Goal: Task Accomplishment & Management: Manage account settings

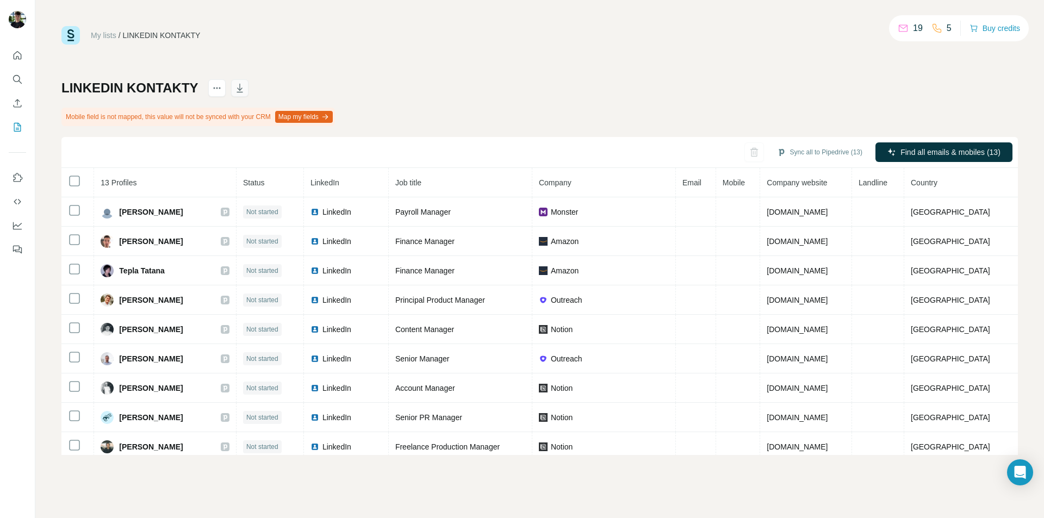
click at [235, 87] on icon "button" at bounding box center [239, 88] width 11 height 11
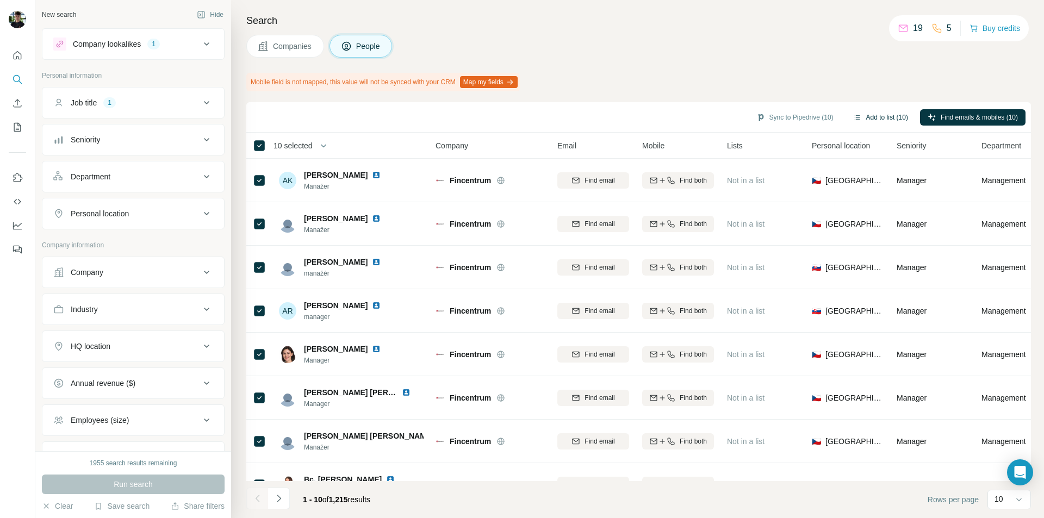
click at [874, 121] on button "Add to list (10)" at bounding box center [881, 117] width 70 height 16
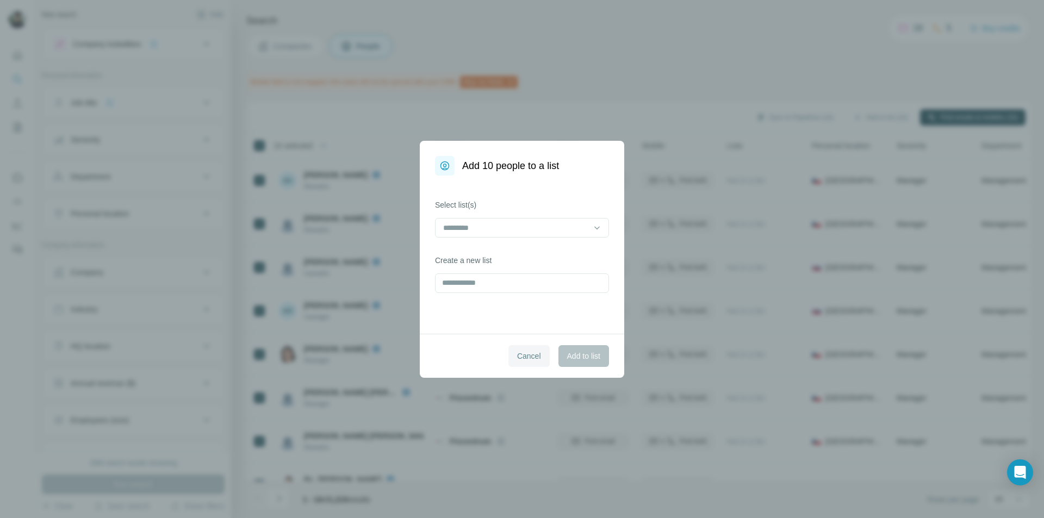
click at [522, 362] on button "Cancel" at bounding box center [528, 356] width 41 height 22
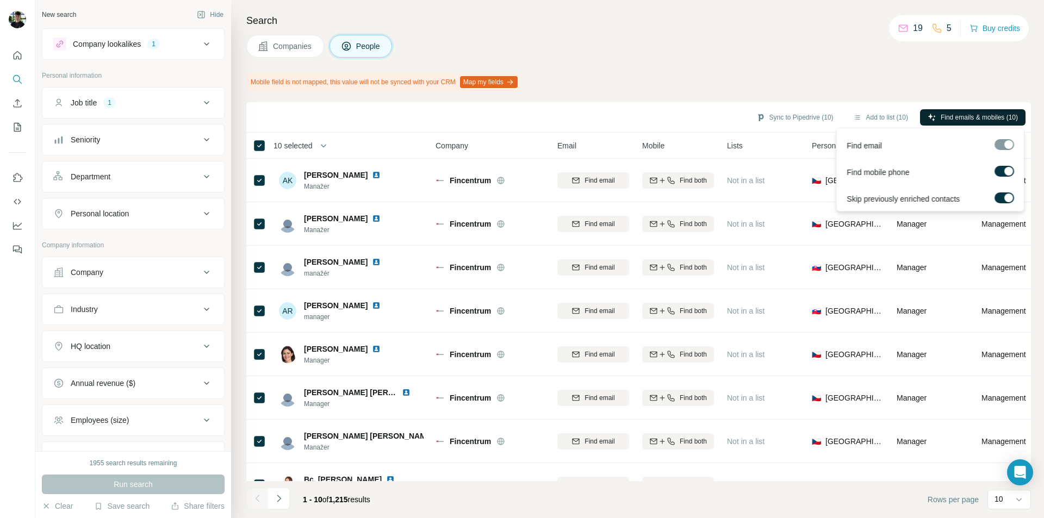
click at [979, 115] on span "Find emails & mobiles (10)" at bounding box center [979, 118] width 77 height 10
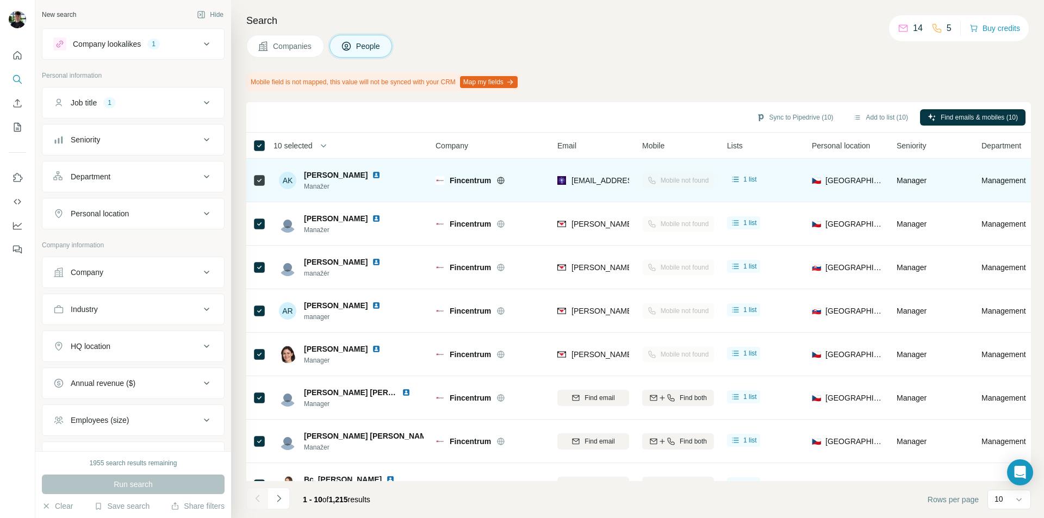
click at [372, 179] on div at bounding box center [383, 175] width 22 height 9
click at [372, 175] on img at bounding box center [376, 175] width 9 height 9
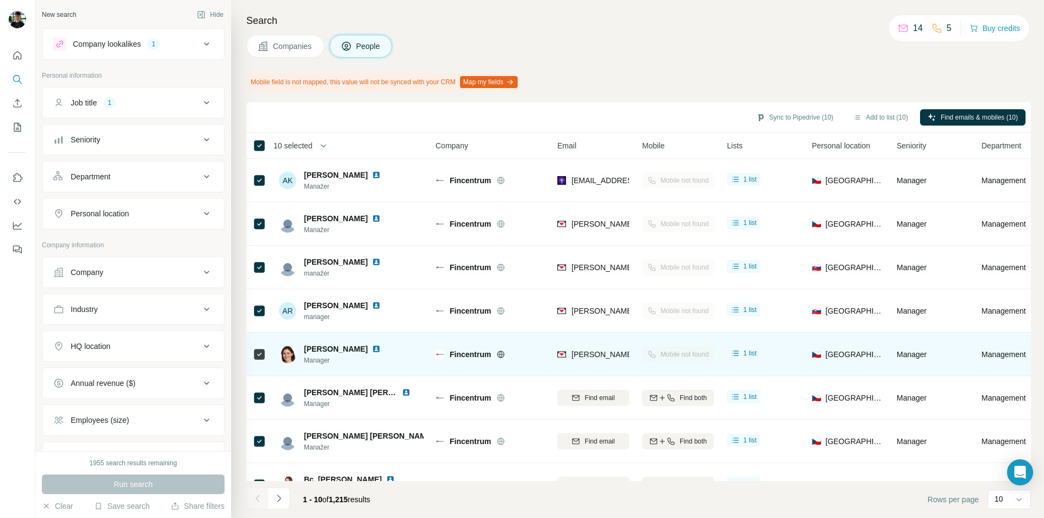
click at [375, 350] on img at bounding box center [376, 349] width 9 height 9
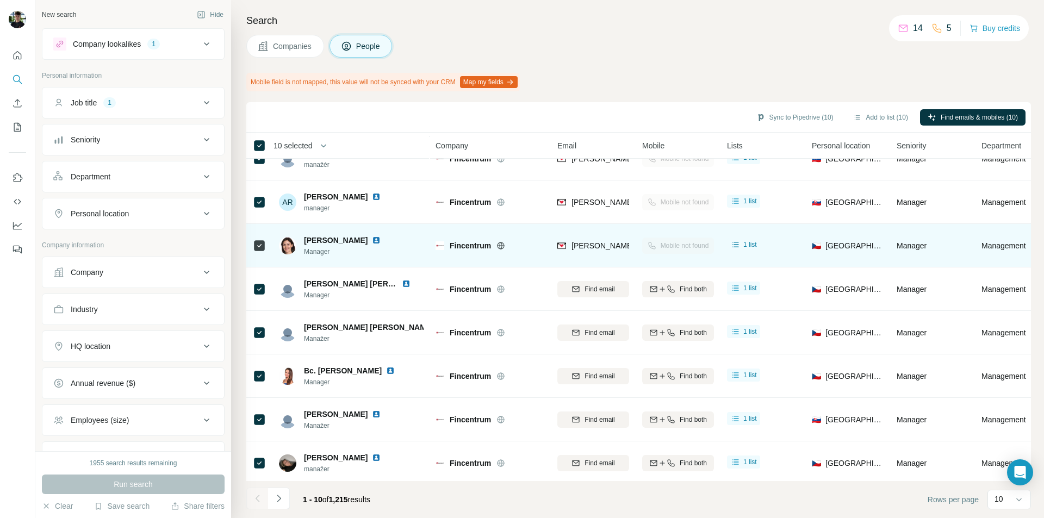
scroll to position [118, 0]
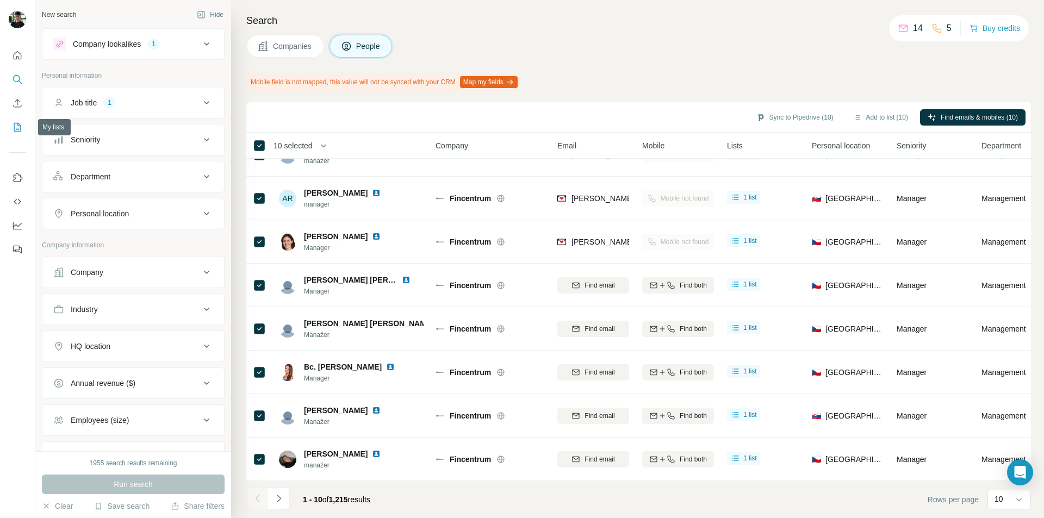
click at [17, 129] on icon "My lists" at bounding box center [17, 127] width 11 height 11
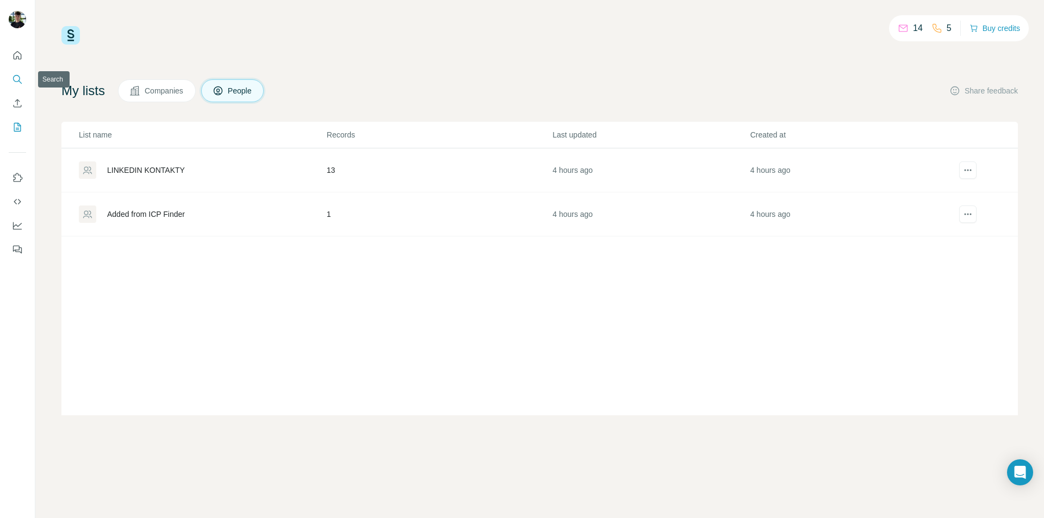
click at [17, 78] on icon "Search" at bounding box center [17, 79] width 11 height 11
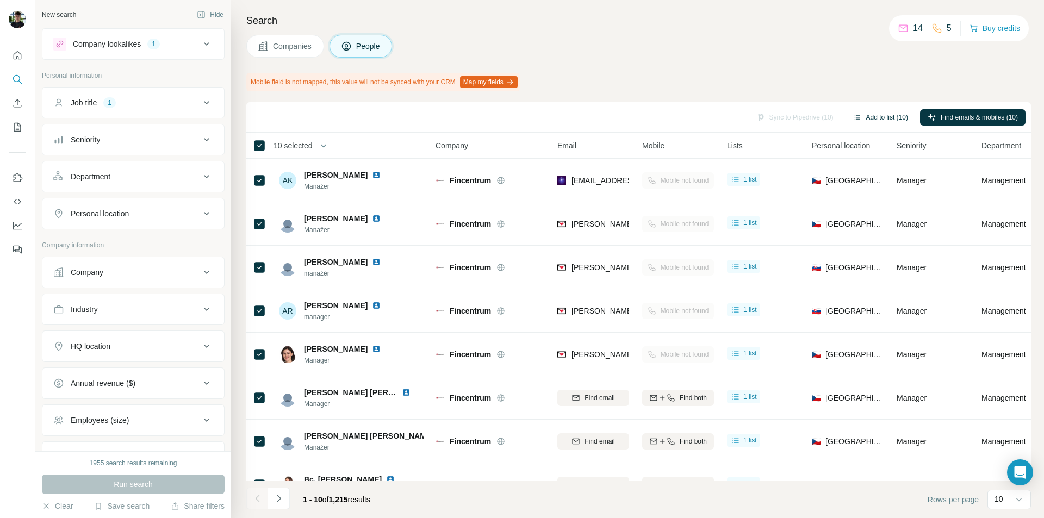
click at [892, 121] on button "Add to list (10)" at bounding box center [881, 117] width 70 height 16
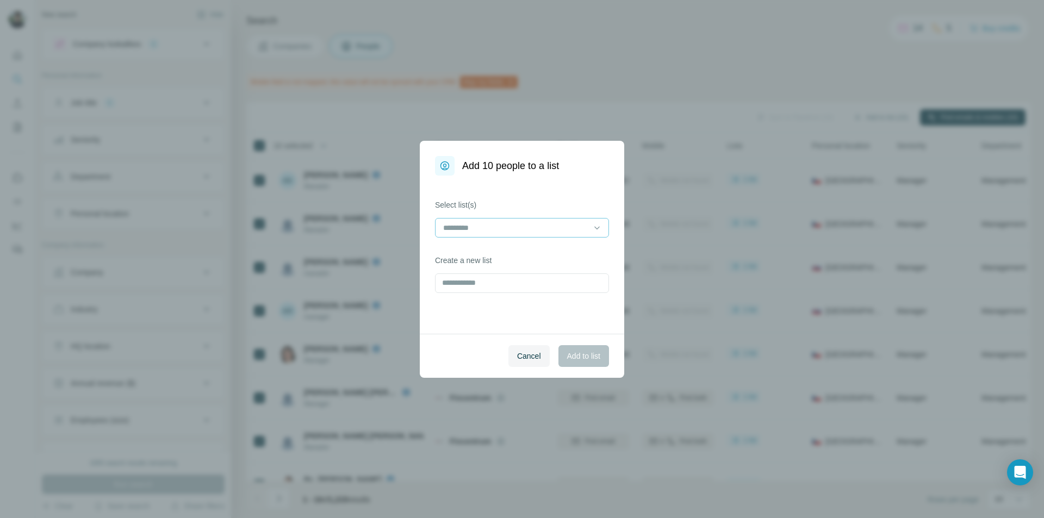
click at [494, 234] on div at bounding box center [515, 228] width 147 height 18
click at [497, 250] on p "LINKEDIN KONTAKTY" at bounding box center [483, 252] width 78 height 11
click at [587, 355] on span "Add to list" at bounding box center [583, 356] width 33 height 11
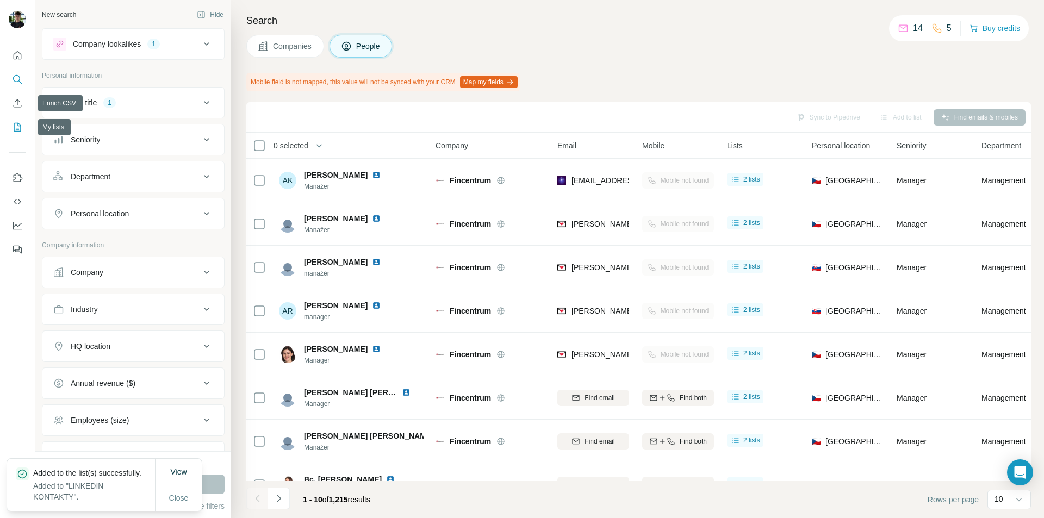
click at [17, 119] on button "My lists" at bounding box center [17, 127] width 17 height 20
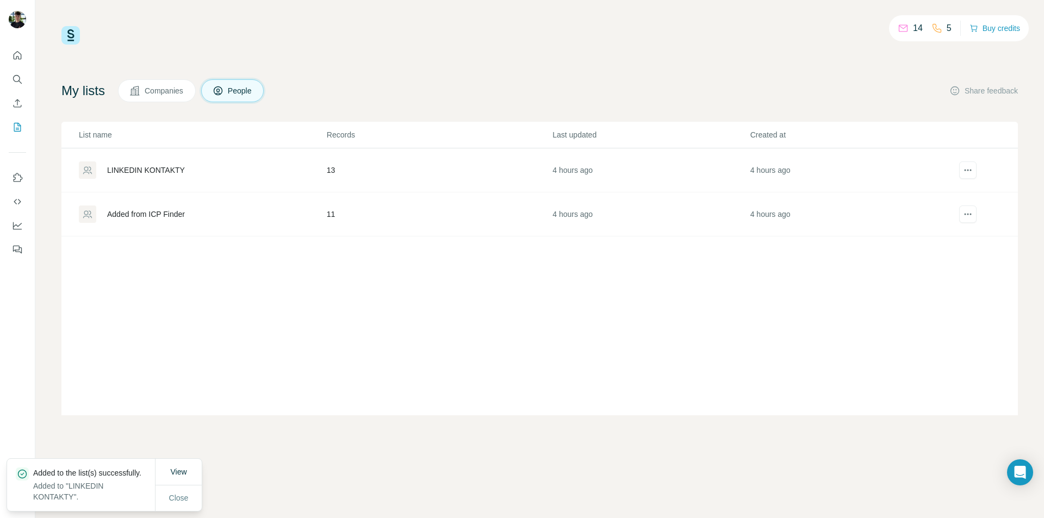
click at [177, 173] on div "LINKEDIN KONTAKTY" at bounding box center [146, 170] width 78 height 11
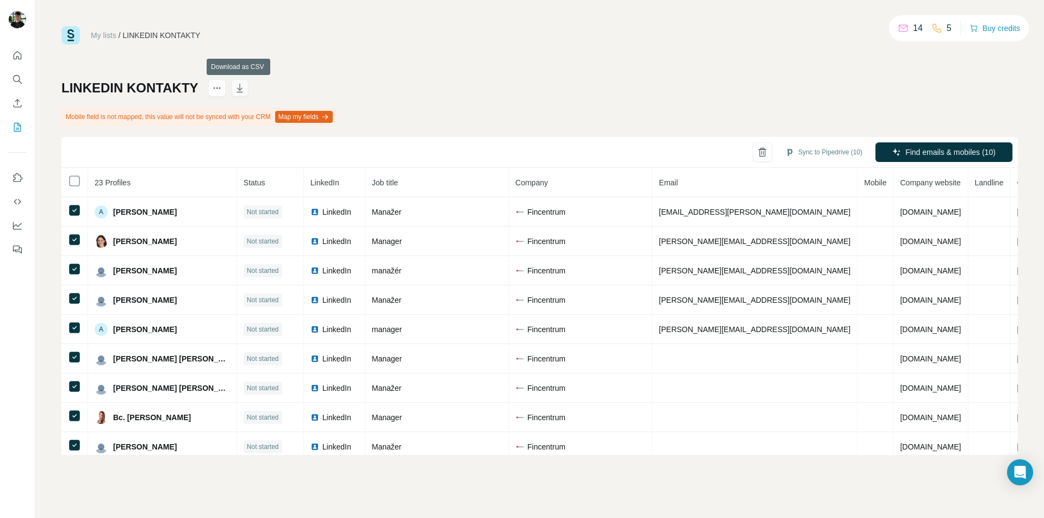
click at [246, 86] on button "button" at bounding box center [239, 87] width 17 height 17
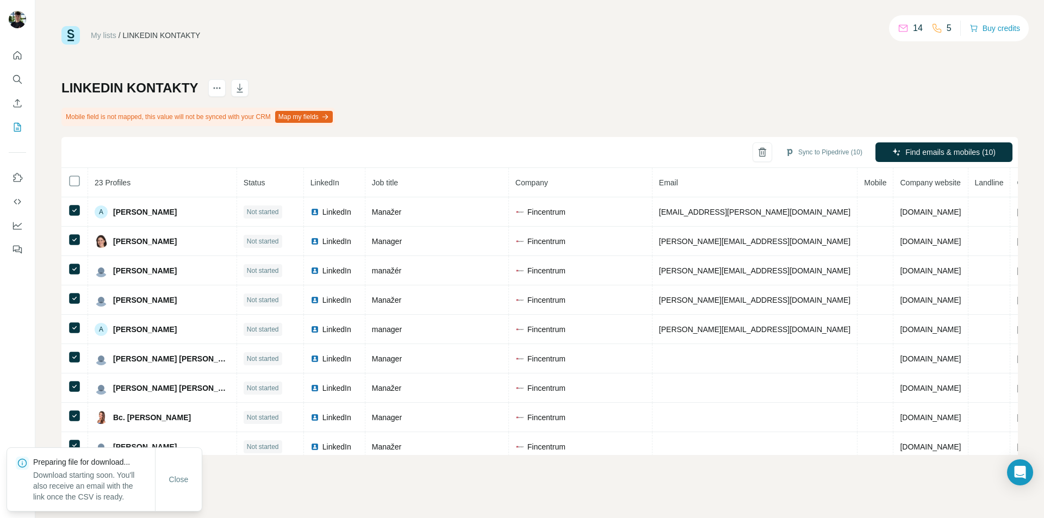
click at [719, 44] on div "My lists / LINKEDIN KONTAKTY 14 5 Buy credits" at bounding box center [539, 35] width 957 height 18
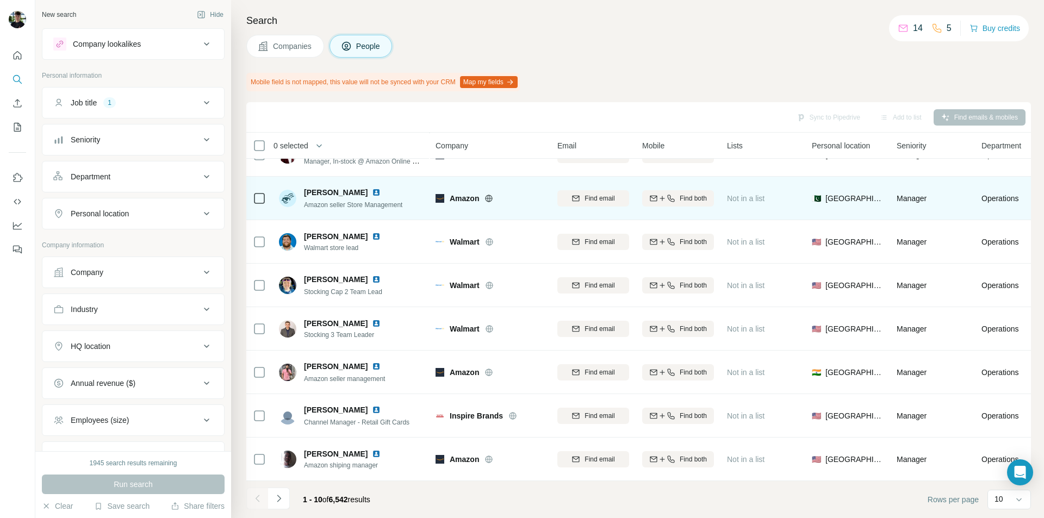
scroll to position [118, 0]
